Goal: Task Accomplishment & Management: Use online tool/utility

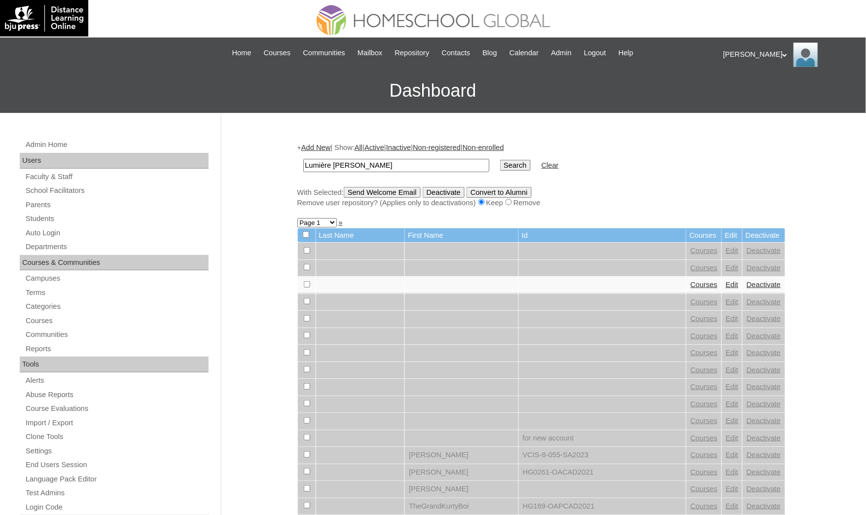
type input "Lumière Marcq"
click at [500, 160] on input "Search" at bounding box center [515, 165] width 31 height 11
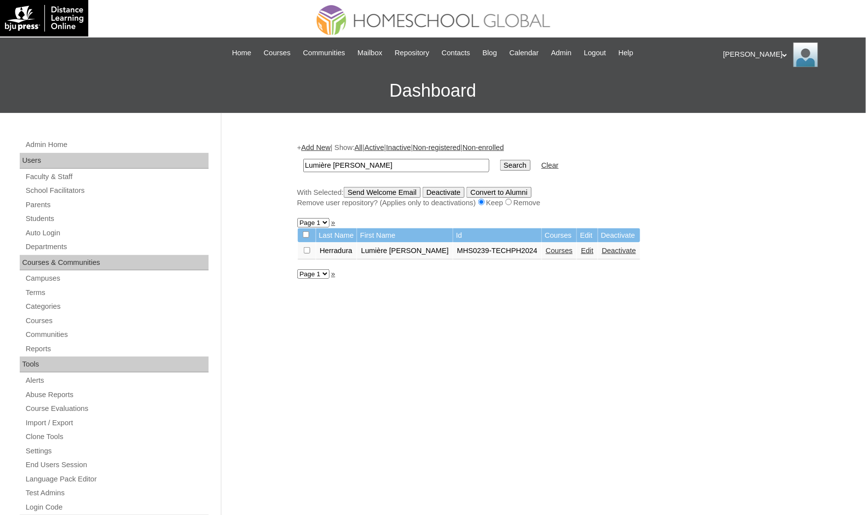
click at [542, 243] on td "Courses" at bounding box center [559, 251] width 35 height 17
click at [546, 249] on link "Courses" at bounding box center [559, 250] width 27 height 8
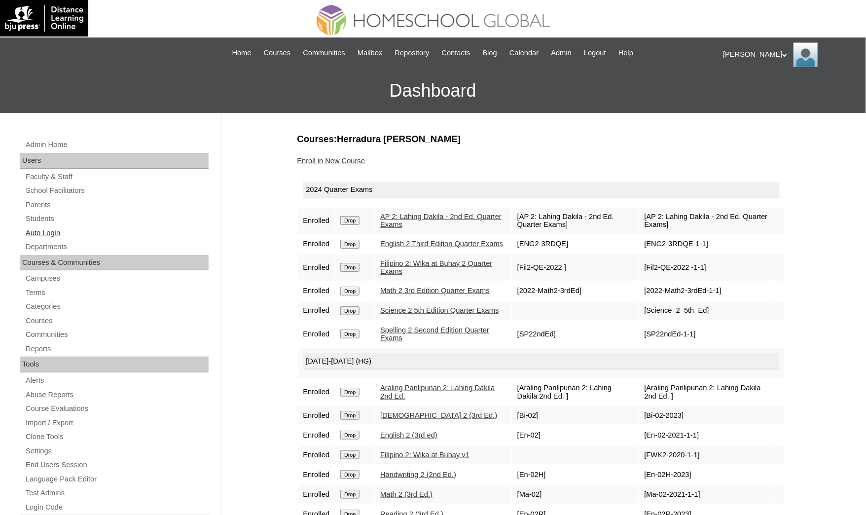
click at [71, 230] on link "Auto Login" at bounding box center [117, 233] width 184 height 12
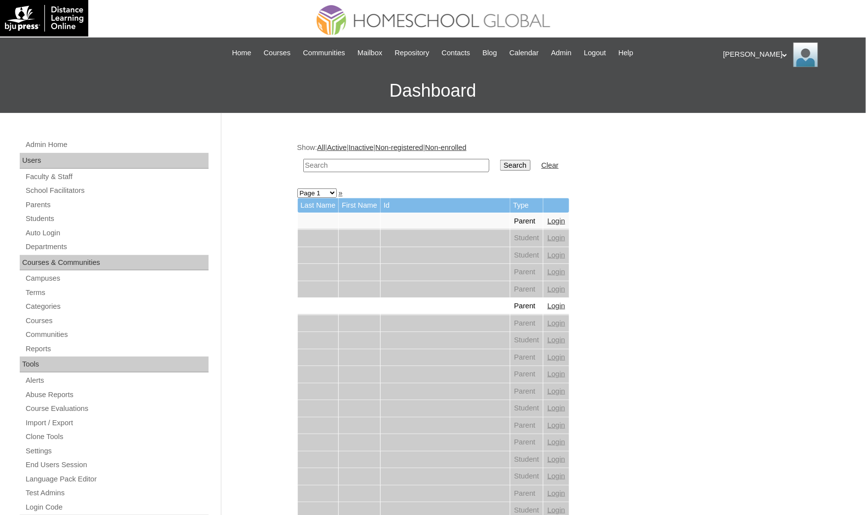
click at [392, 162] on input "text" at bounding box center [396, 165] width 186 height 13
paste input "Lumière [PERSON_NAME]"
type input "Lumière [PERSON_NAME]"
click at [500, 160] on input "Search" at bounding box center [515, 165] width 31 height 11
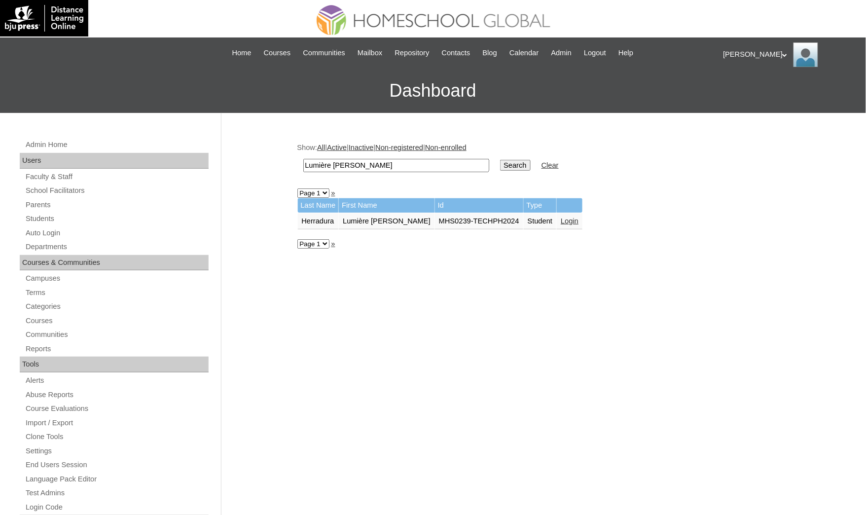
click at [560, 220] on link "Login" at bounding box center [569, 221] width 18 height 8
